Goal: Task Accomplishment & Management: Manage account settings

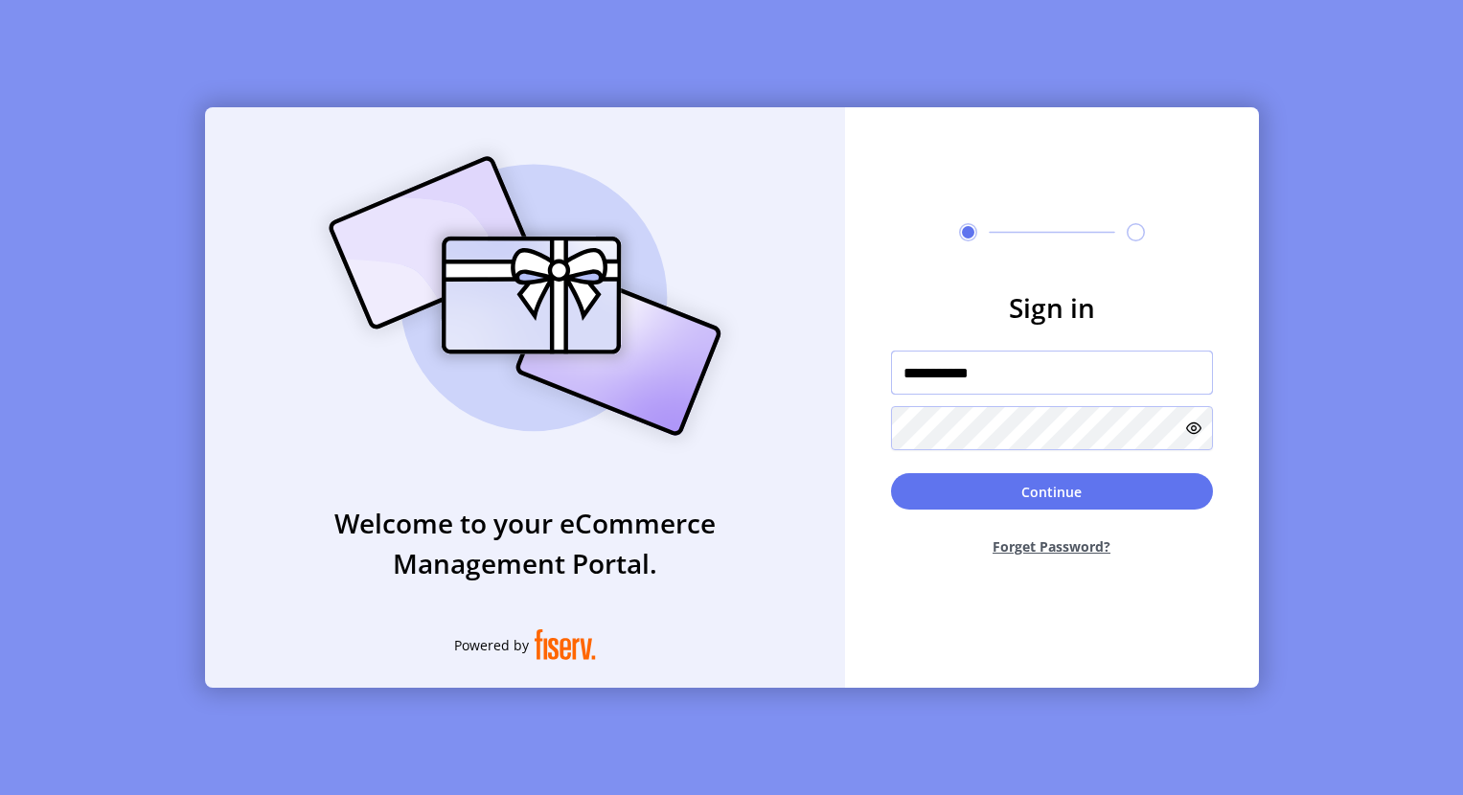
drag, startPoint x: 936, startPoint y: 370, endPoint x: 915, endPoint y: 367, distance: 21.3
click at [915, 367] on input "**********" at bounding box center [1052, 373] width 322 height 44
drag, startPoint x: 946, startPoint y: 375, endPoint x: 865, endPoint y: 380, distance: 80.7
click at [865, 380] on form "**********" at bounding box center [1052, 429] width 414 height 285
type input "**********"
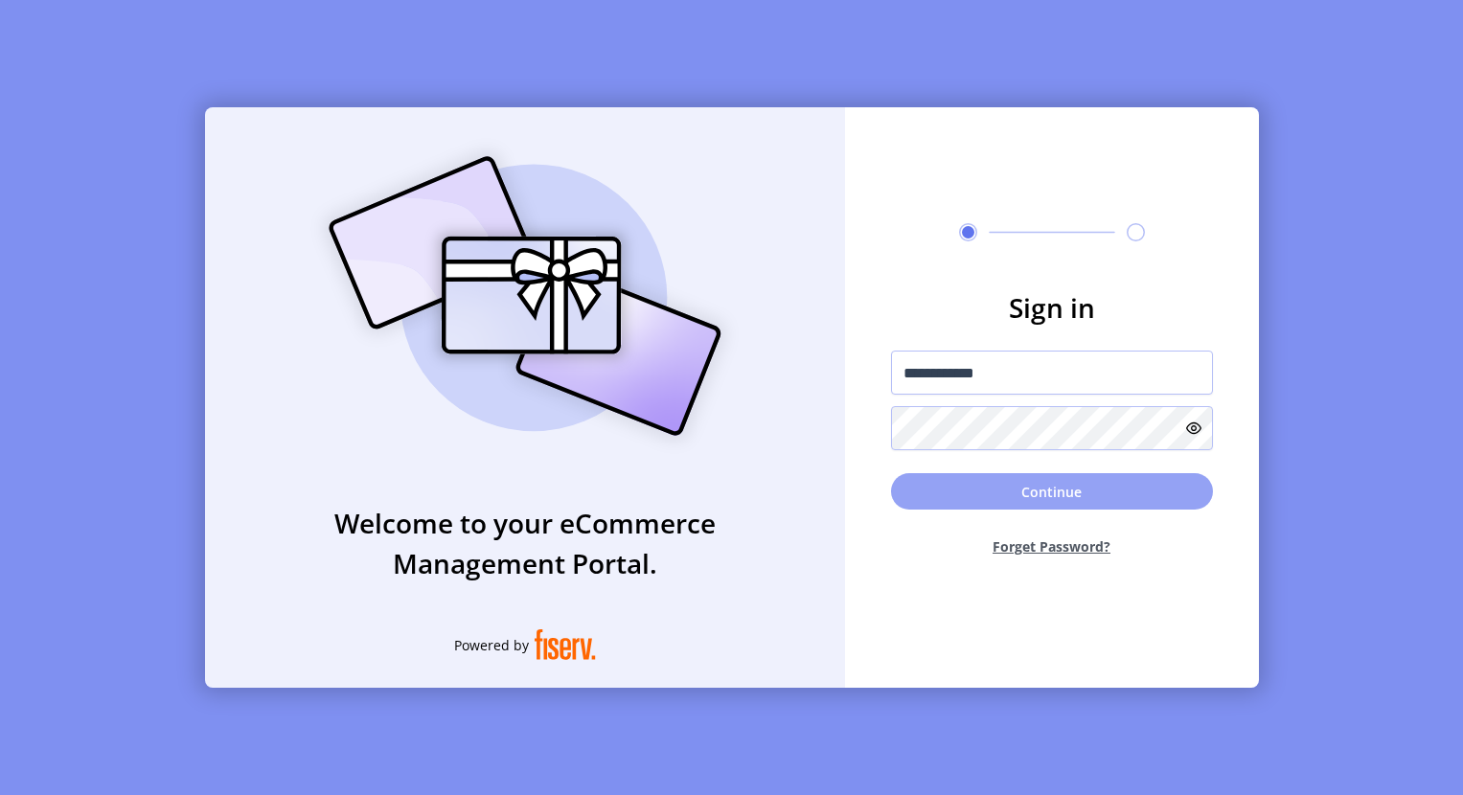
click at [920, 500] on button "Continue" at bounding box center [1052, 491] width 322 height 36
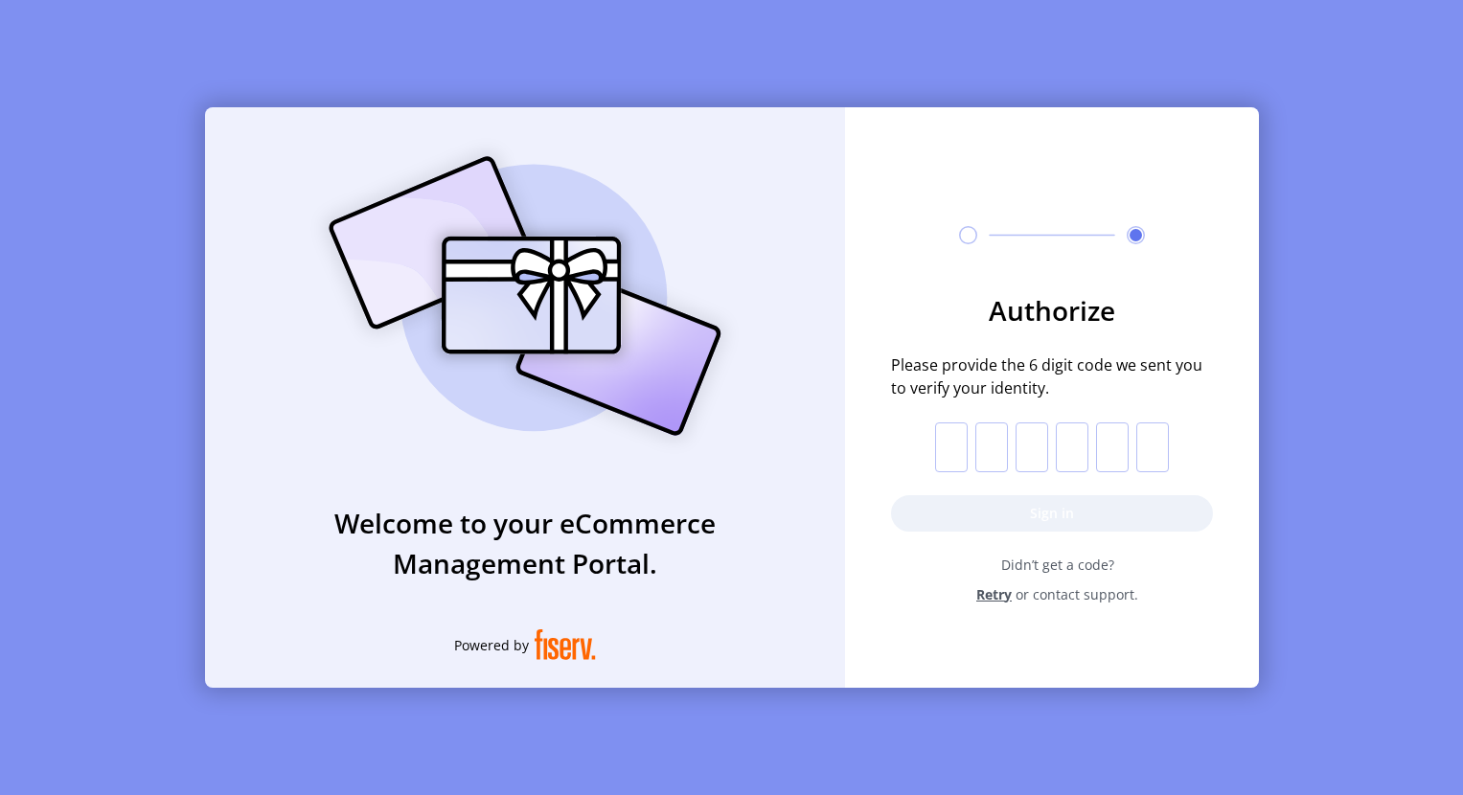
click at [953, 448] on input "text" at bounding box center [951, 447] width 33 height 50
type input "*"
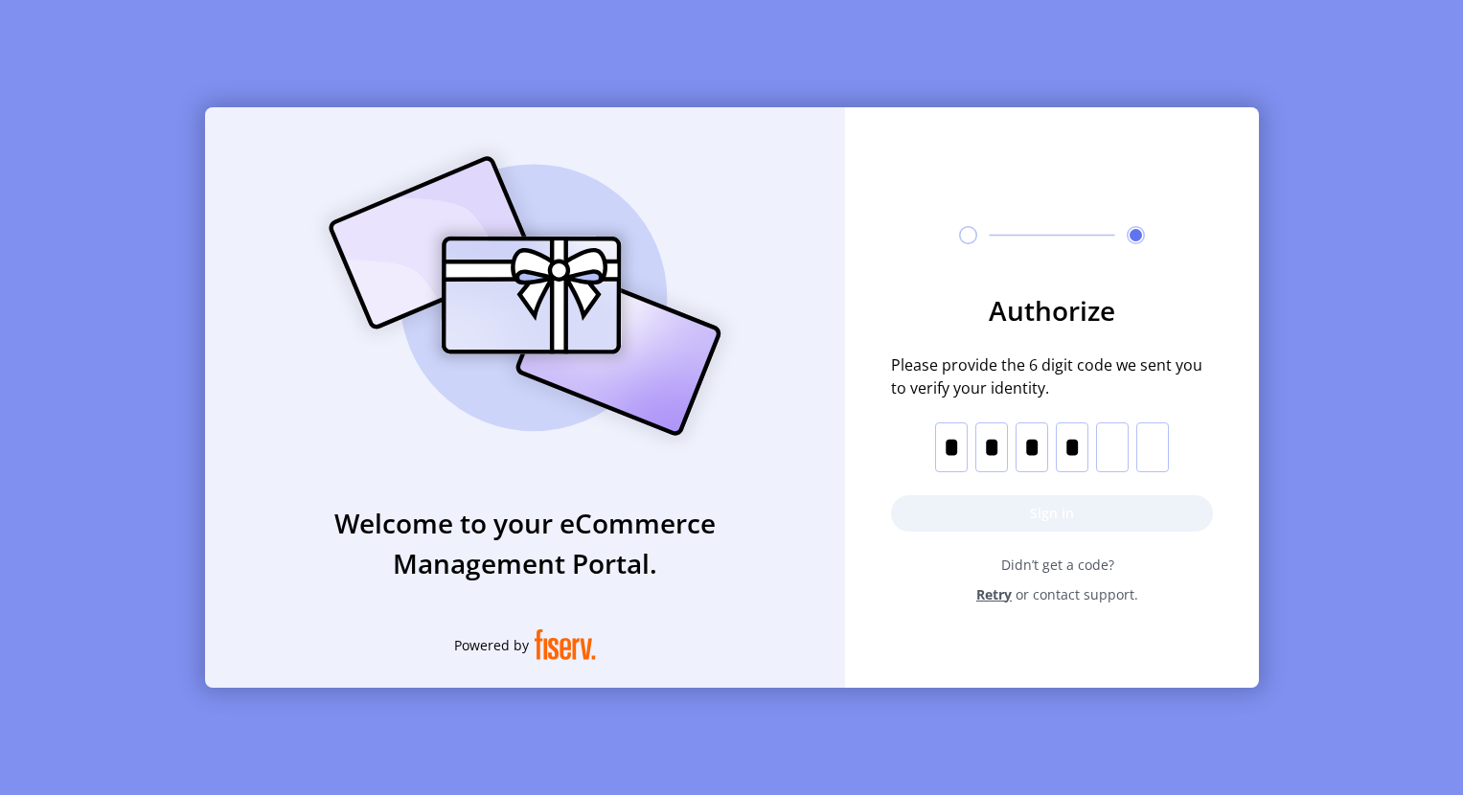
type input "*"
click at [1076, 513] on button "Sign in" at bounding box center [1052, 513] width 322 height 36
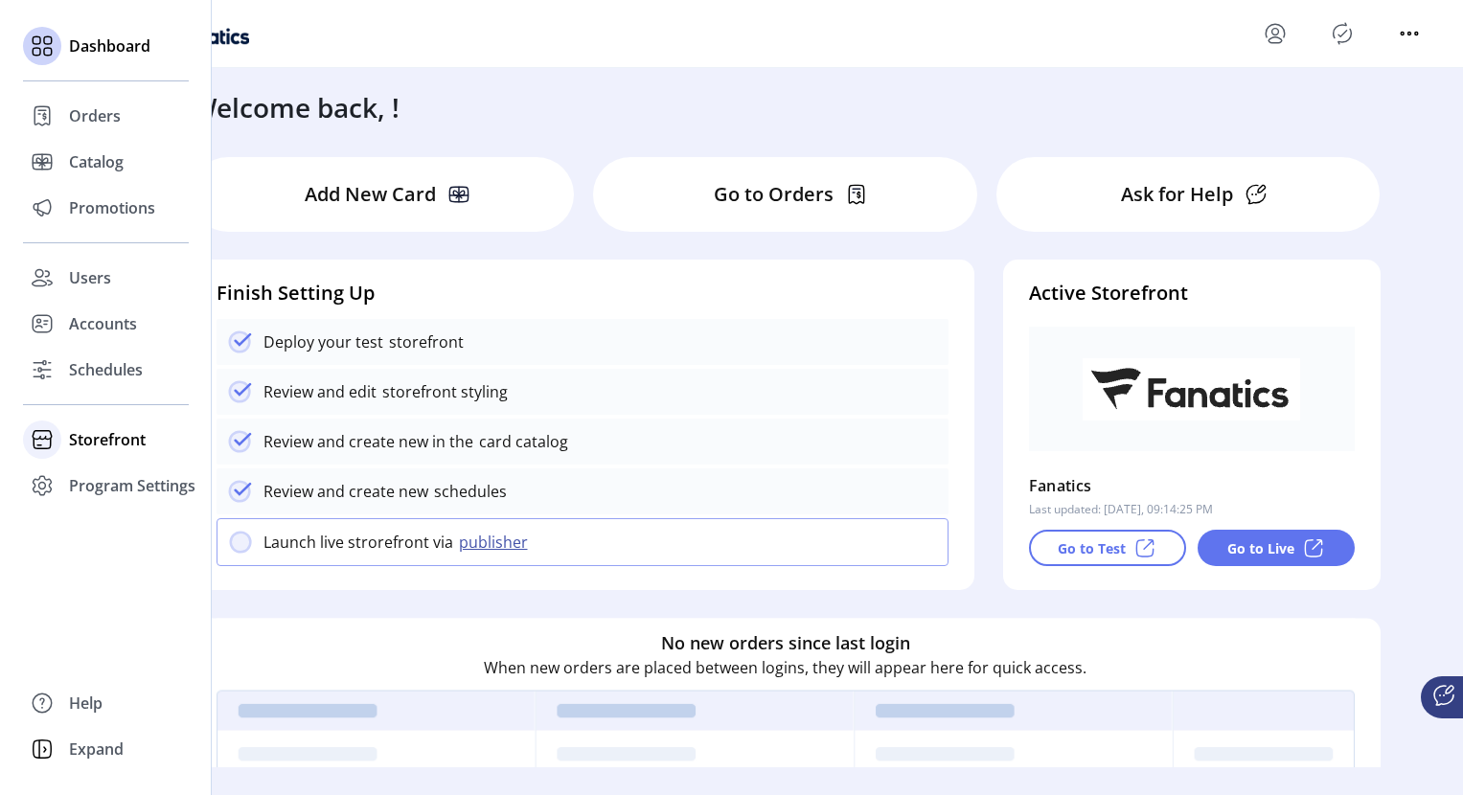
click at [84, 448] on span "Storefront" at bounding box center [107, 439] width 77 height 23
click at [96, 481] on span "Configuration" at bounding box center [119, 478] width 101 height 23
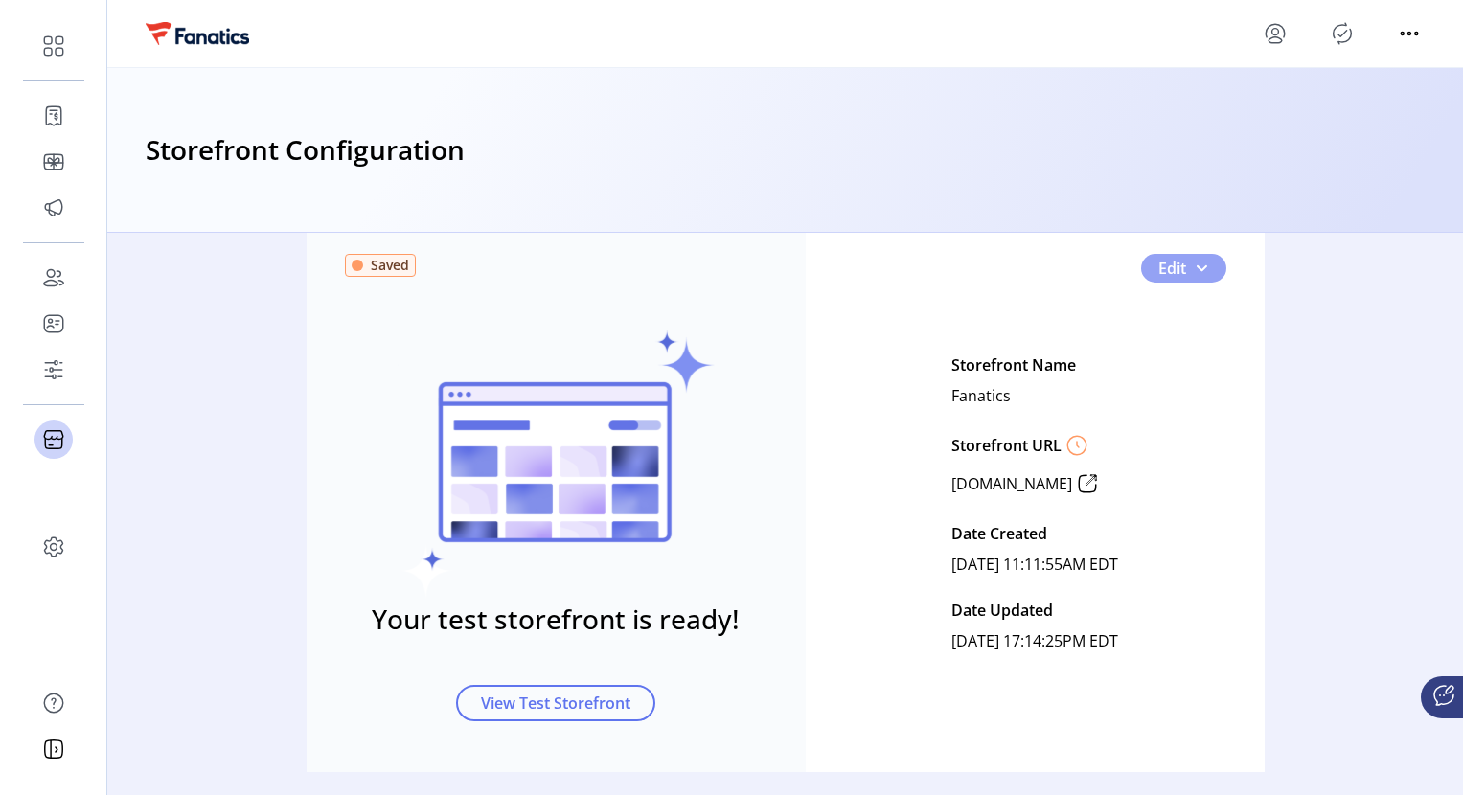
click at [1196, 265] on span "button" at bounding box center [1201, 268] width 15 height 15
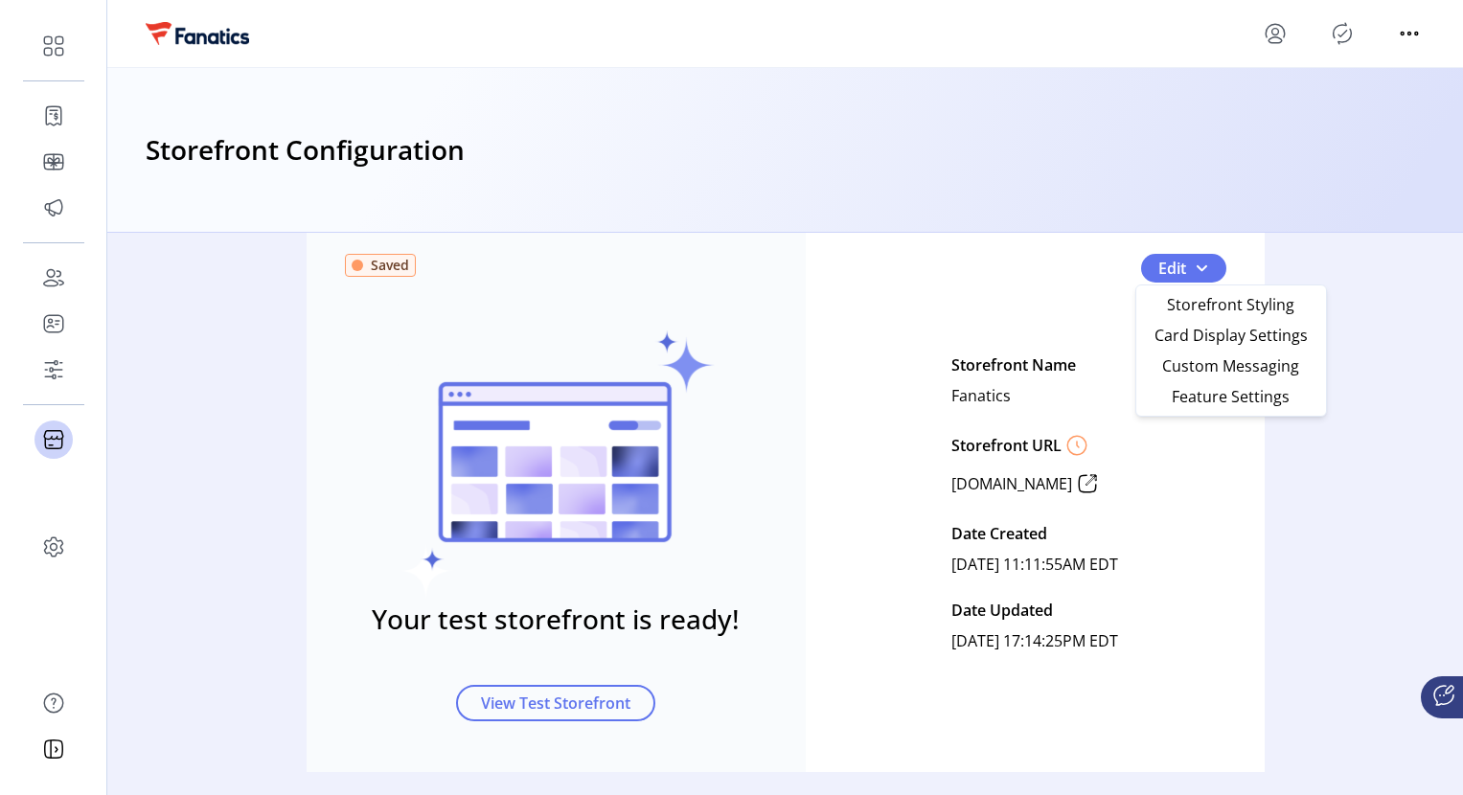
click at [1021, 273] on div "Saved Your test storefront is ready! View Test Storefront Edit Storefront Name …" at bounding box center [786, 503] width 958 height 575
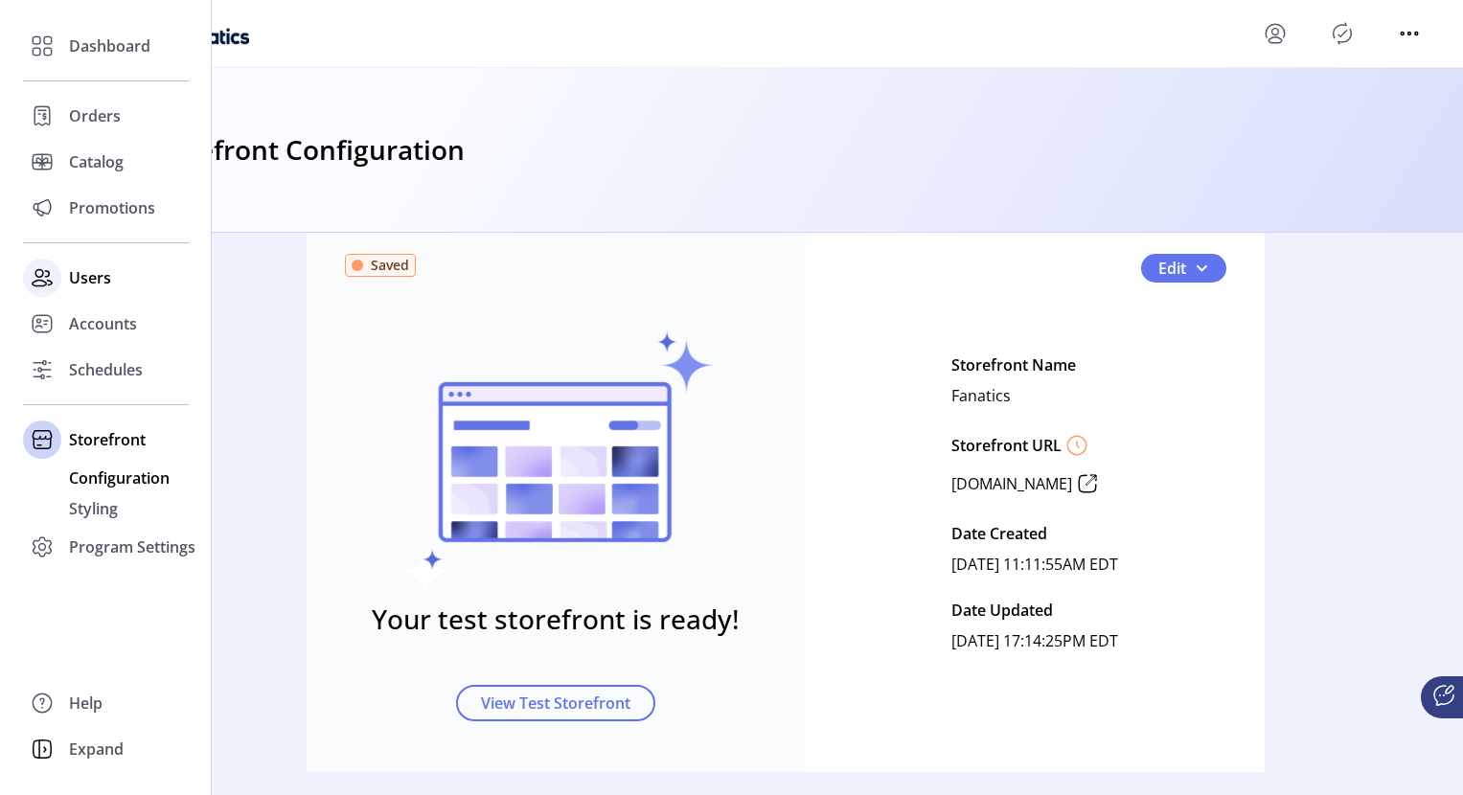
click at [80, 279] on span "Users" at bounding box center [90, 277] width 42 height 23
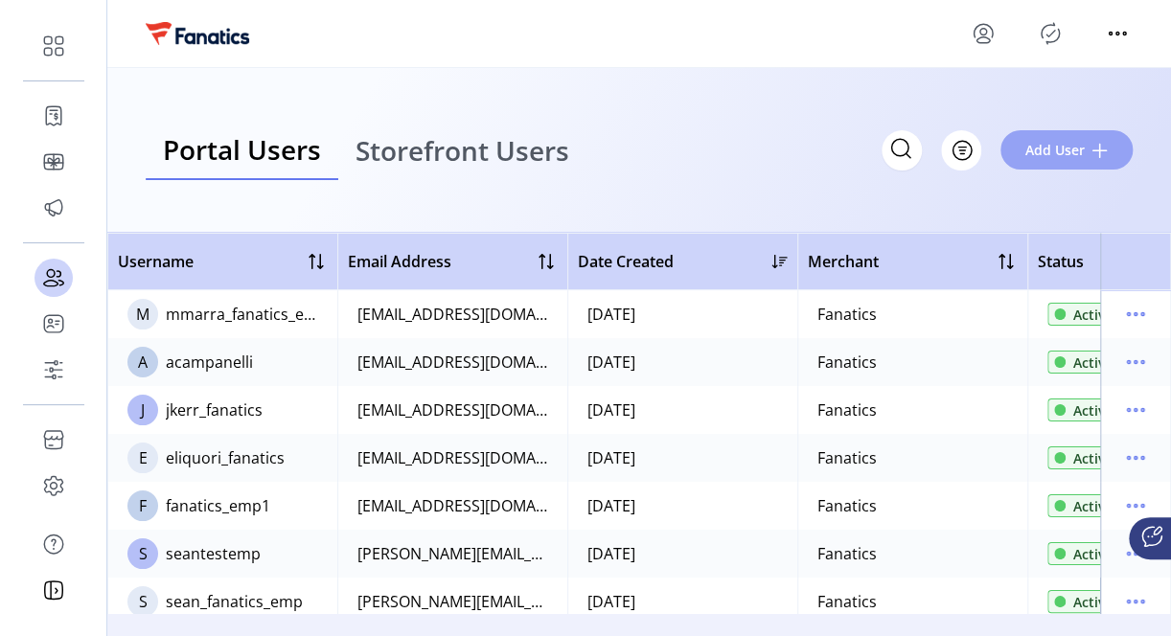
click at [1068, 151] on span "Add User" at bounding box center [1054, 150] width 59 height 20
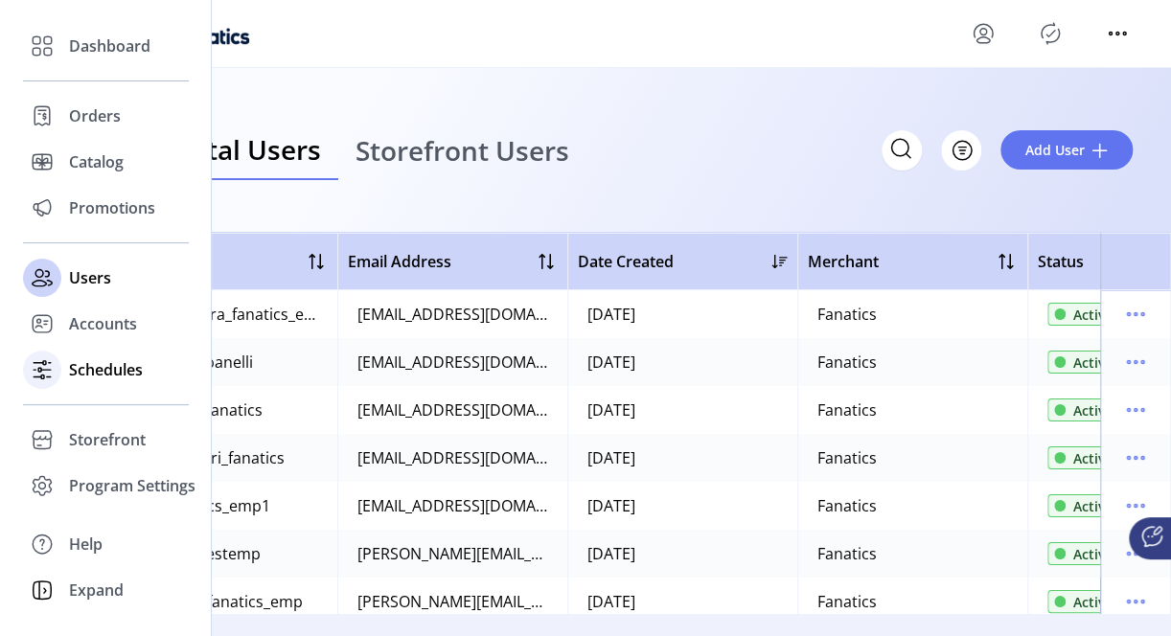
click at [104, 370] on span "Schedules" at bounding box center [106, 369] width 74 height 23
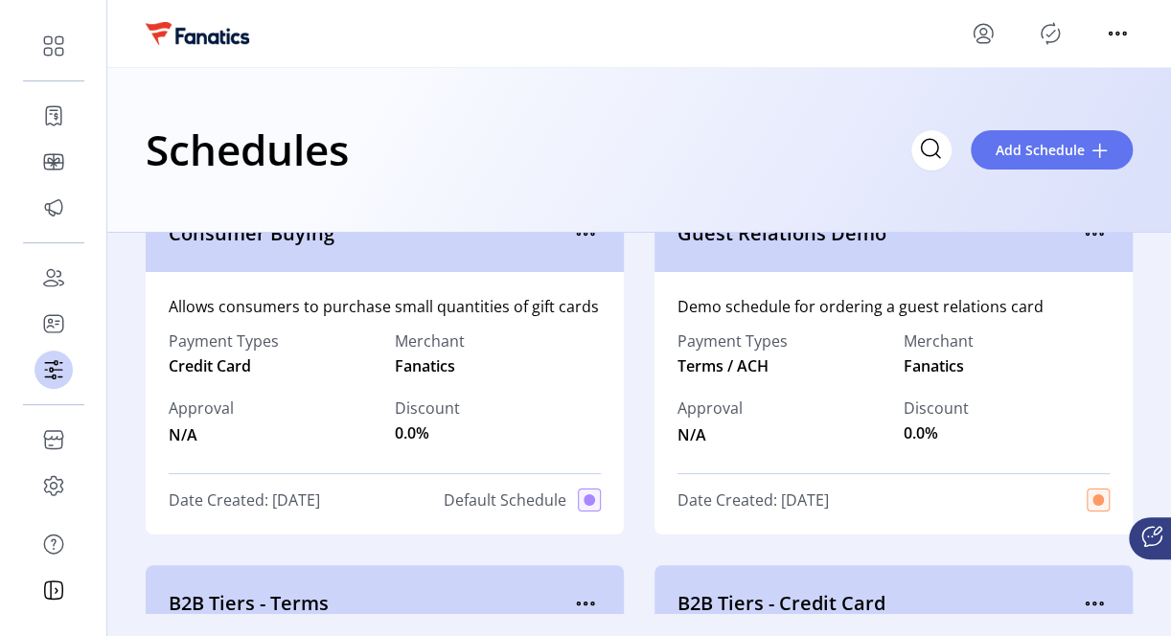
scroll to position [19, 0]
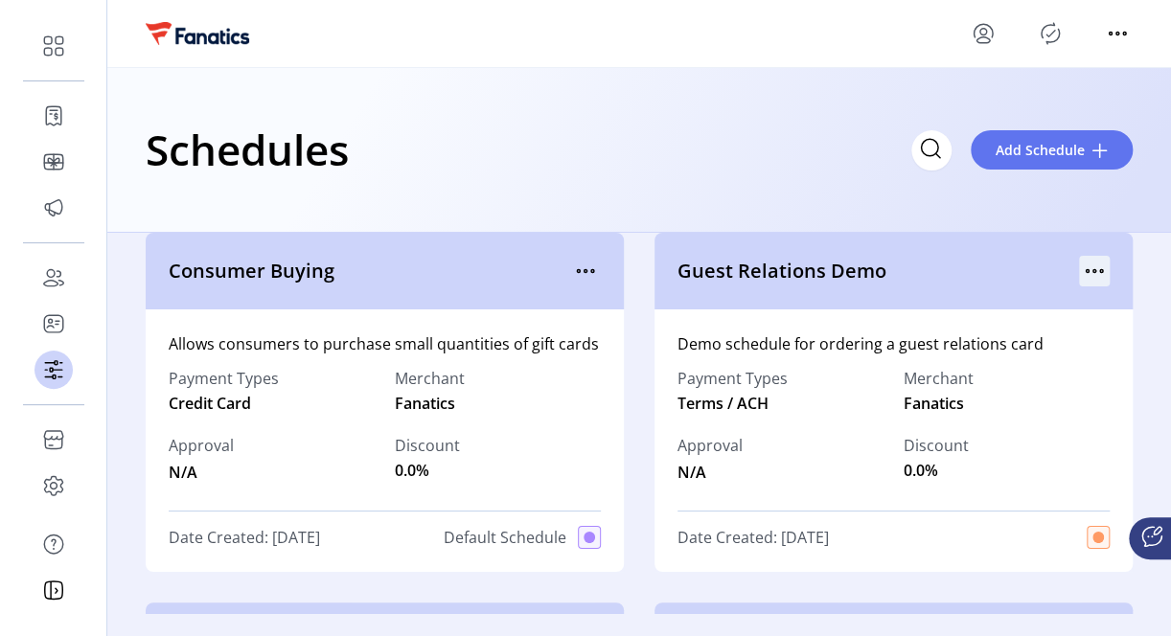
click at [1093, 270] on icon "menu" at bounding box center [1094, 271] width 3 height 3
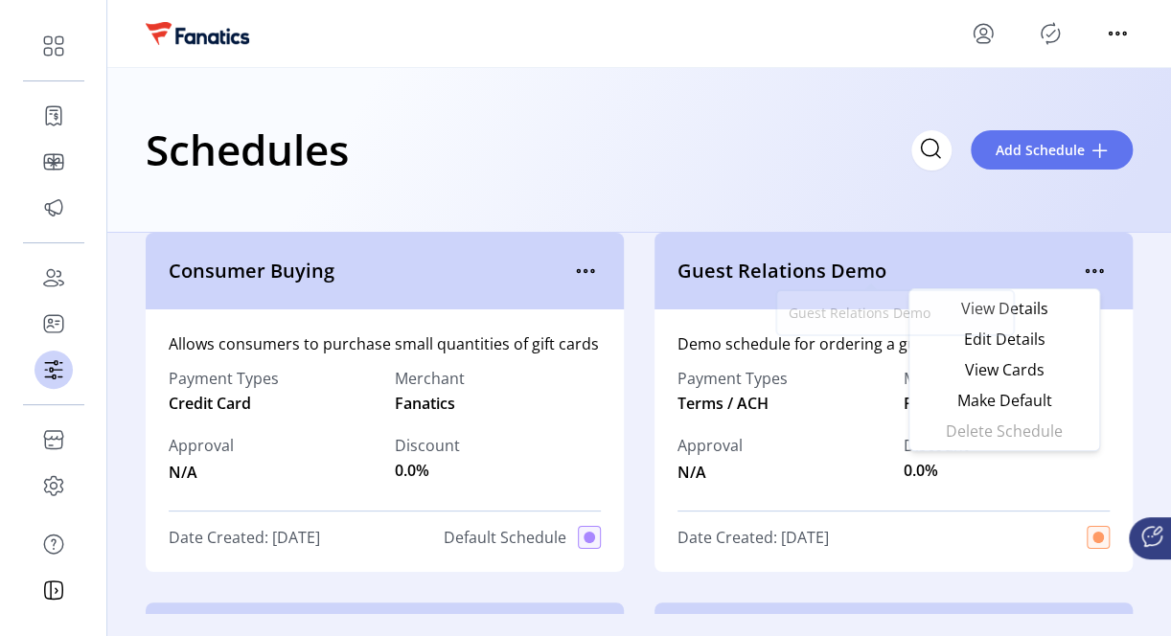
click at [956, 261] on span "Guest Relations Demo" at bounding box center [877, 271] width 401 height 29
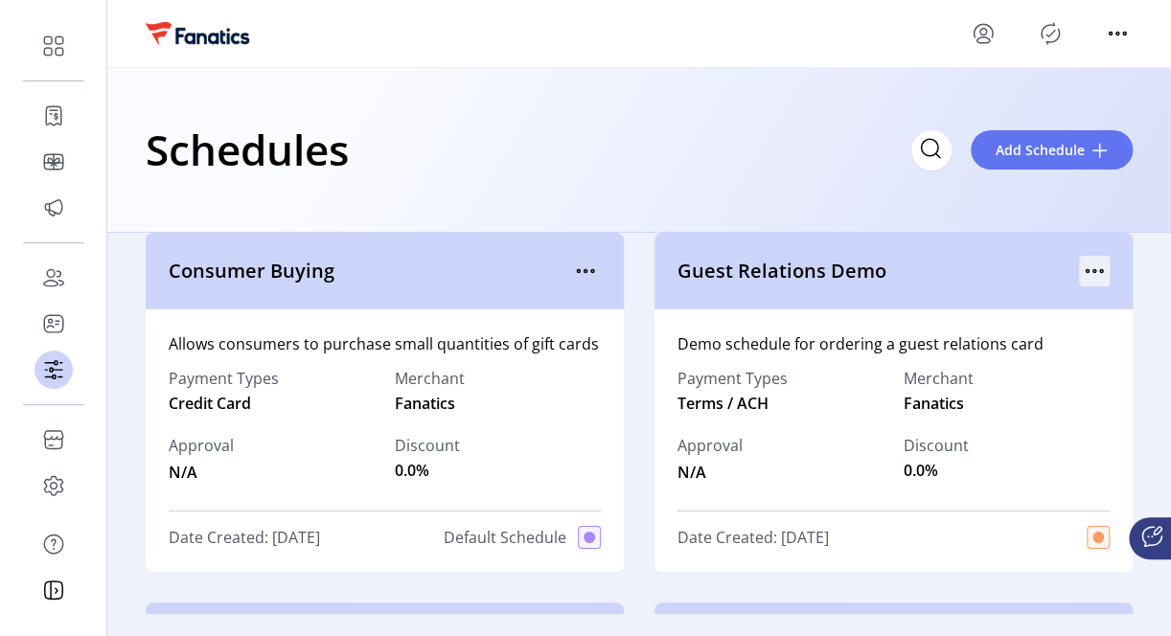
click at [1088, 268] on icon "menu" at bounding box center [1094, 271] width 31 height 31
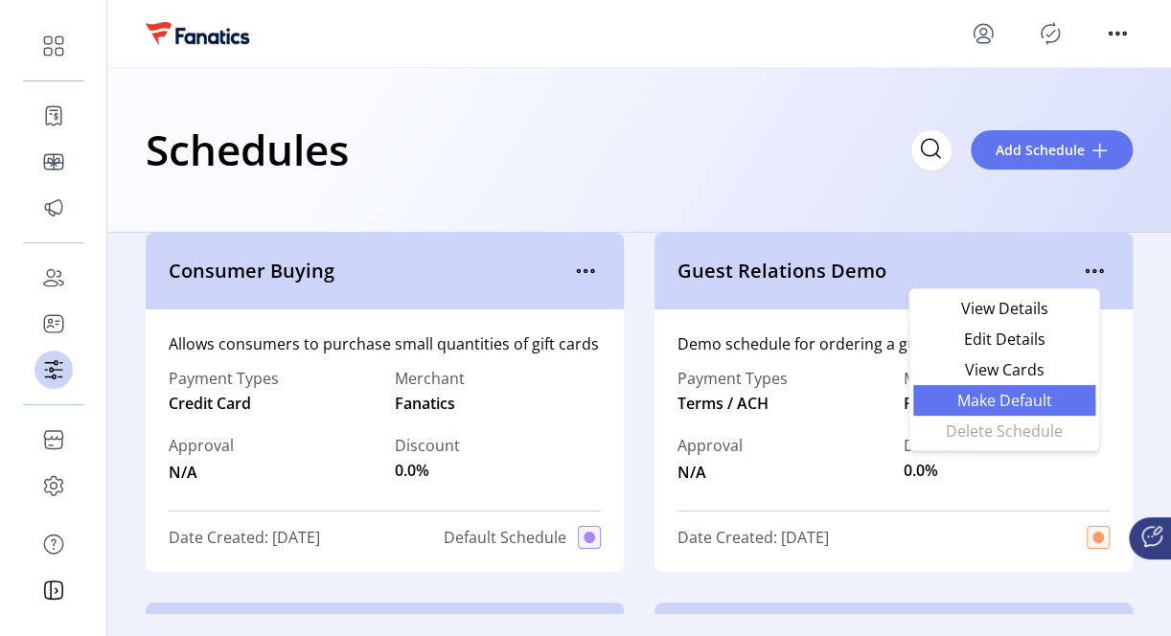
click at [989, 395] on span "Make Default" at bounding box center [1003, 400] width 159 height 15
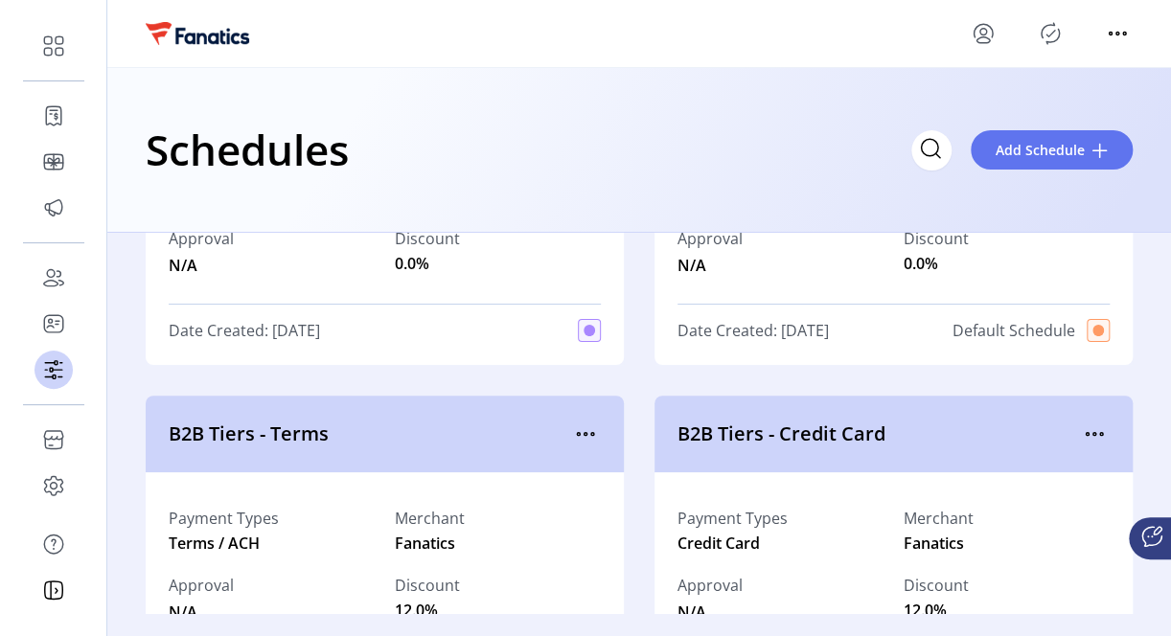
scroll to position [0, 0]
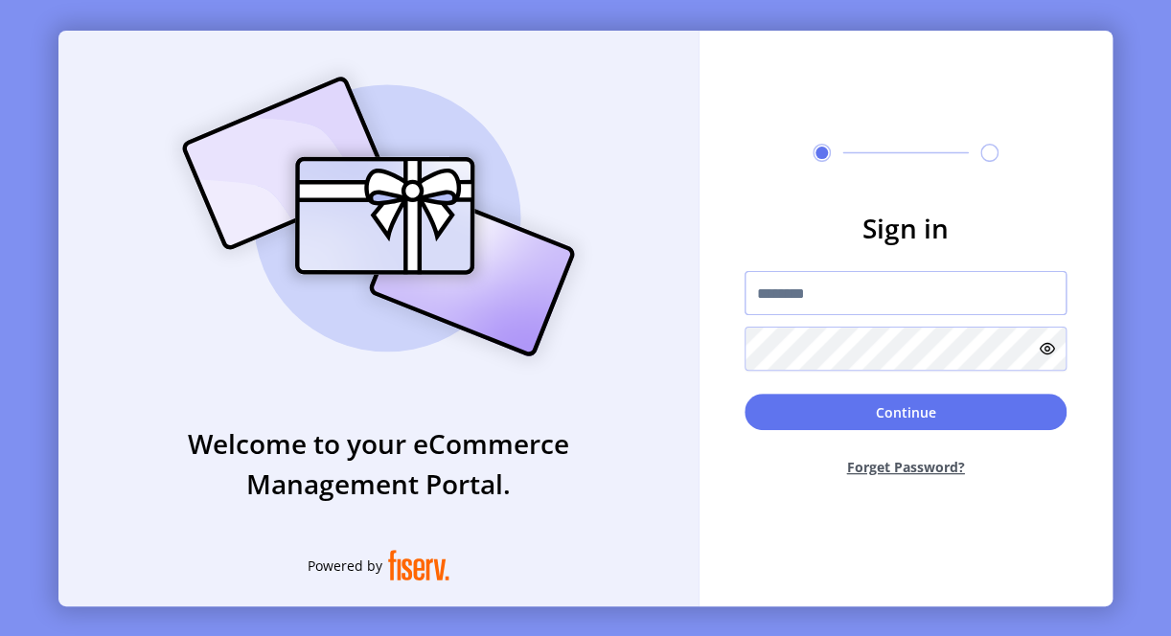
type input "**********"
